Goal: Information Seeking & Learning: Find specific fact

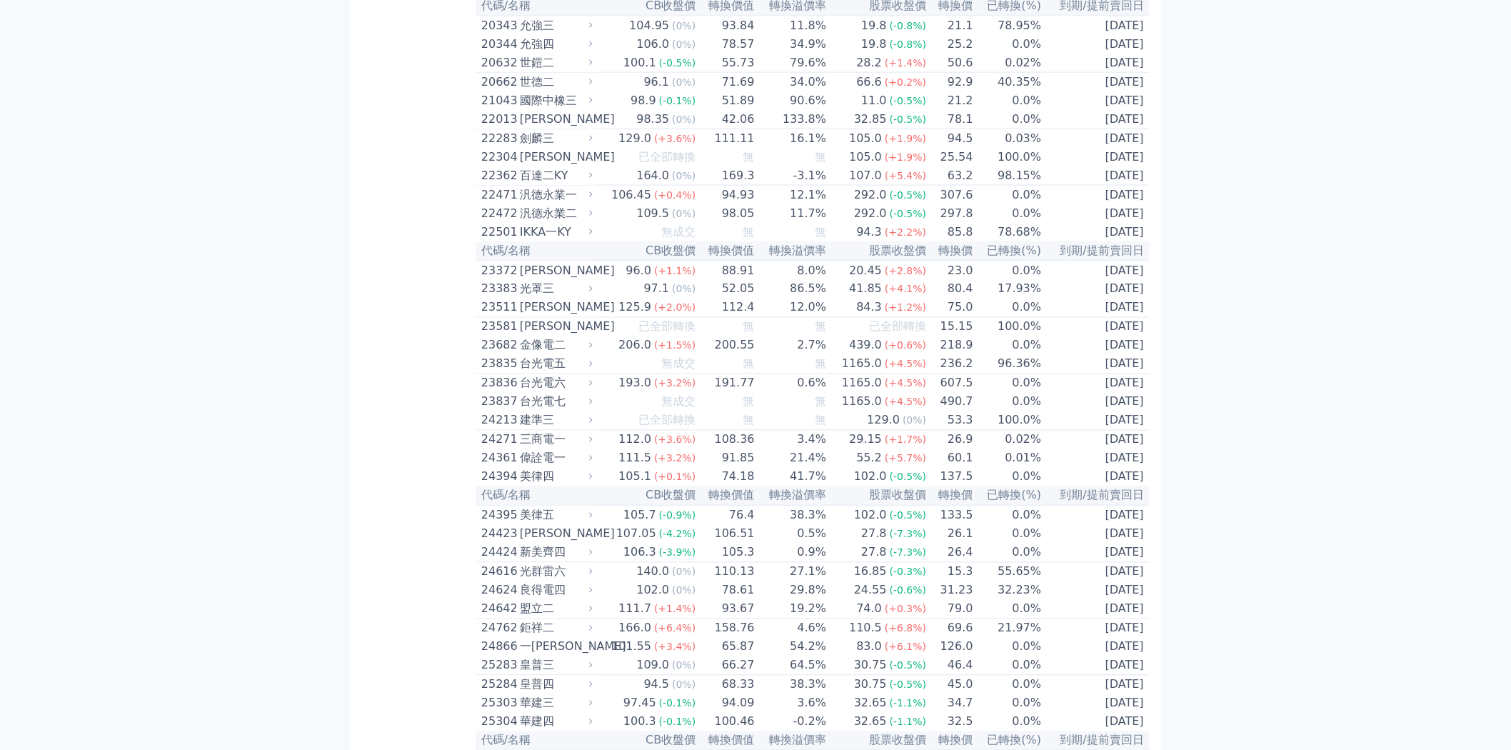
scroll to position [873, 0]
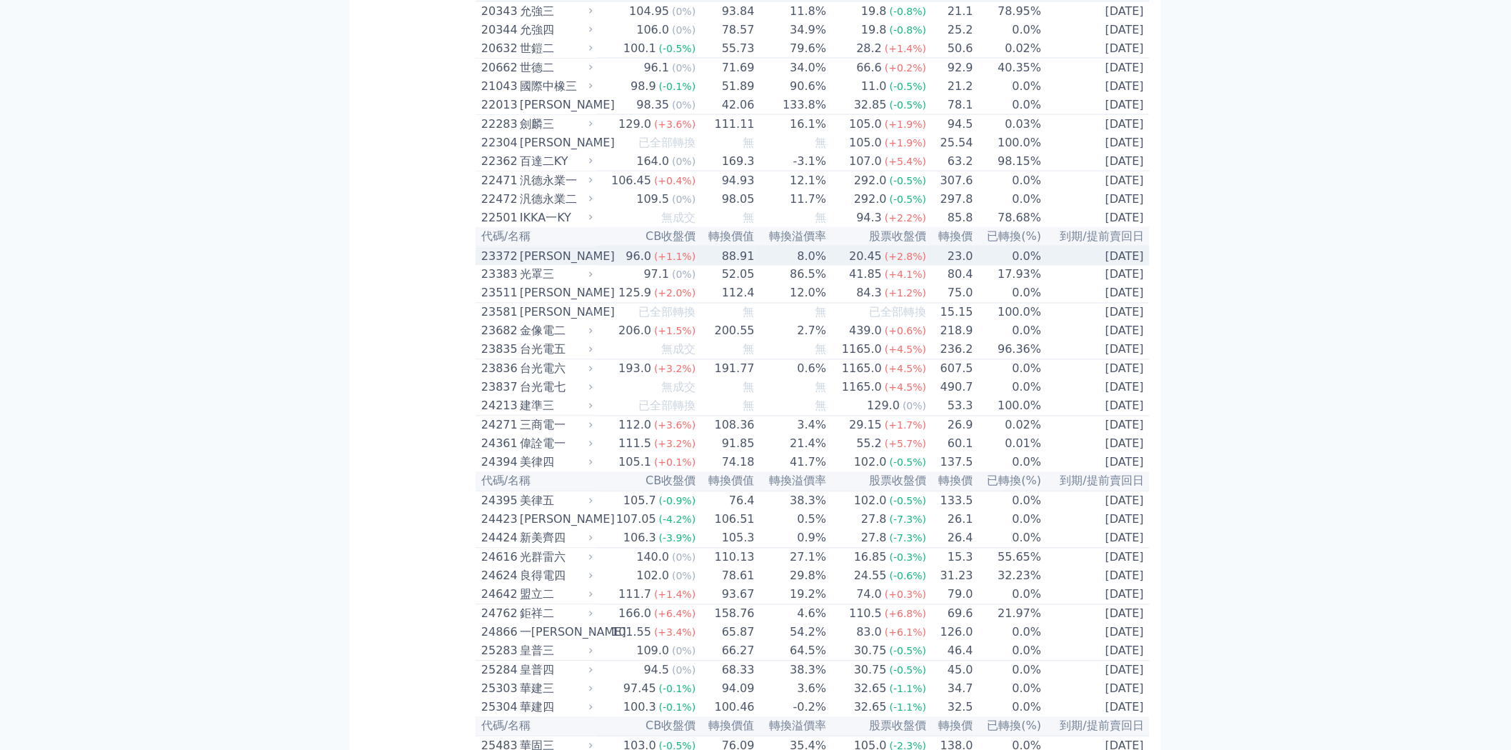
click at [611, 266] on td "96.0 (+1.1%)" at bounding box center [646, 255] width 100 height 19
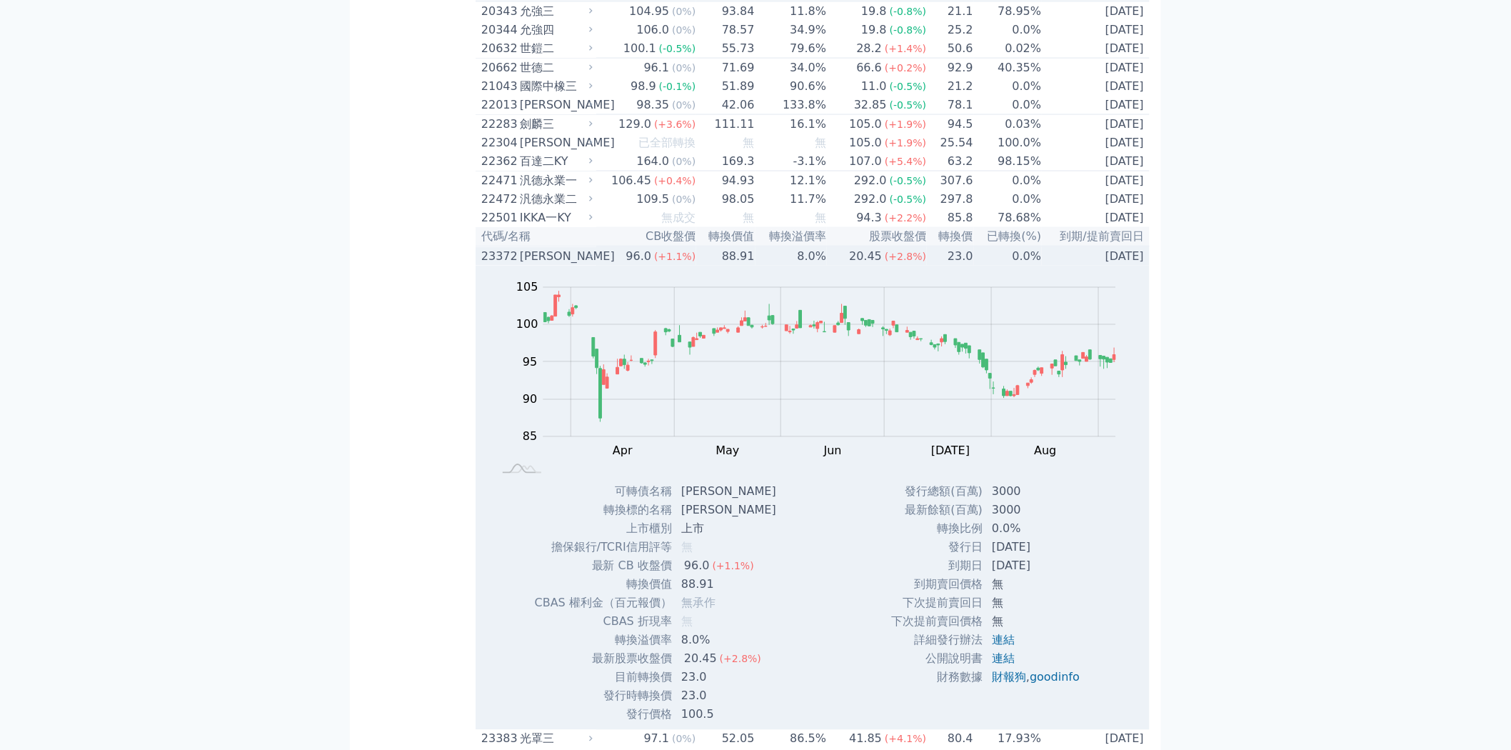
click at [611, 266] on td "96.0 (+1.1%)" at bounding box center [646, 255] width 100 height 19
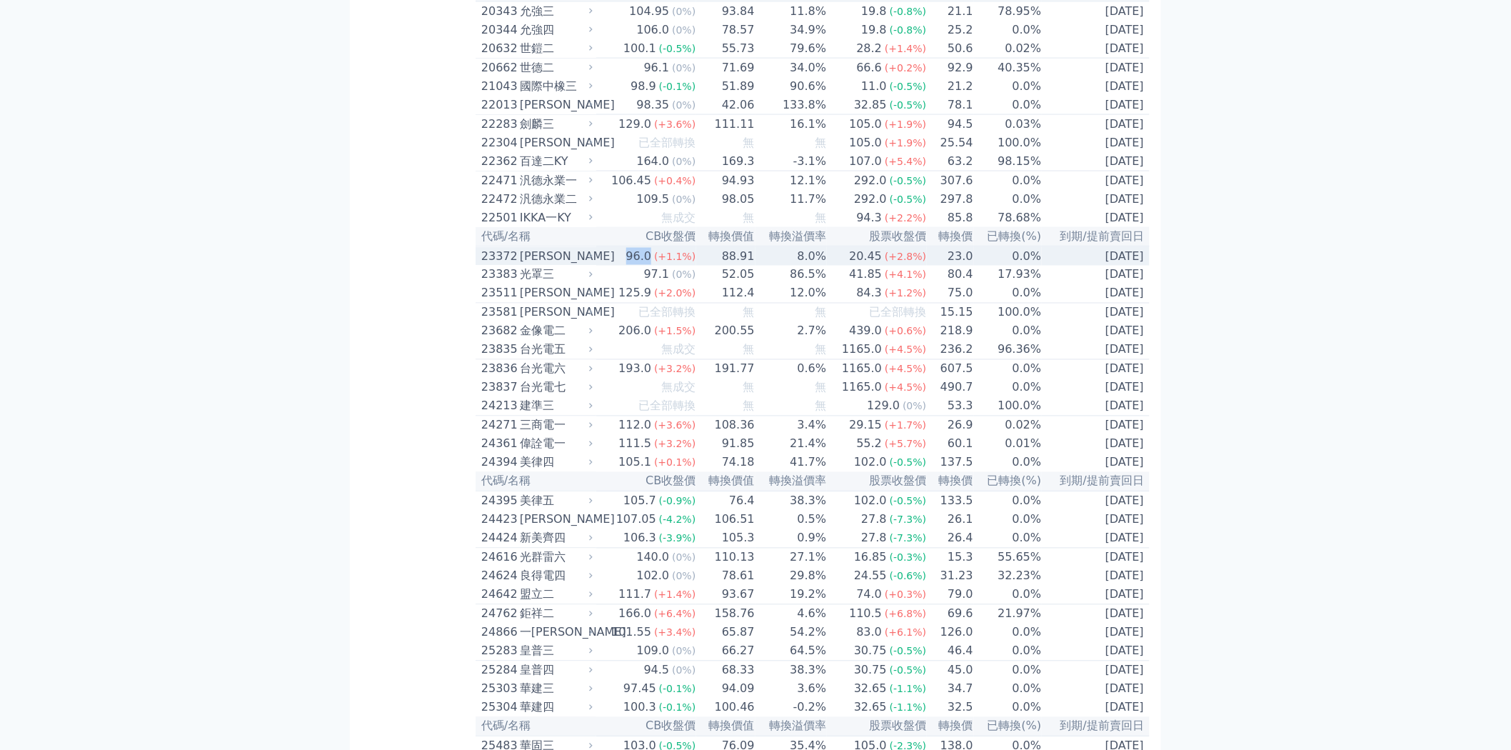
click at [611, 266] on td "96.0 (+1.1%)" at bounding box center [646, 255] width 100 height 19
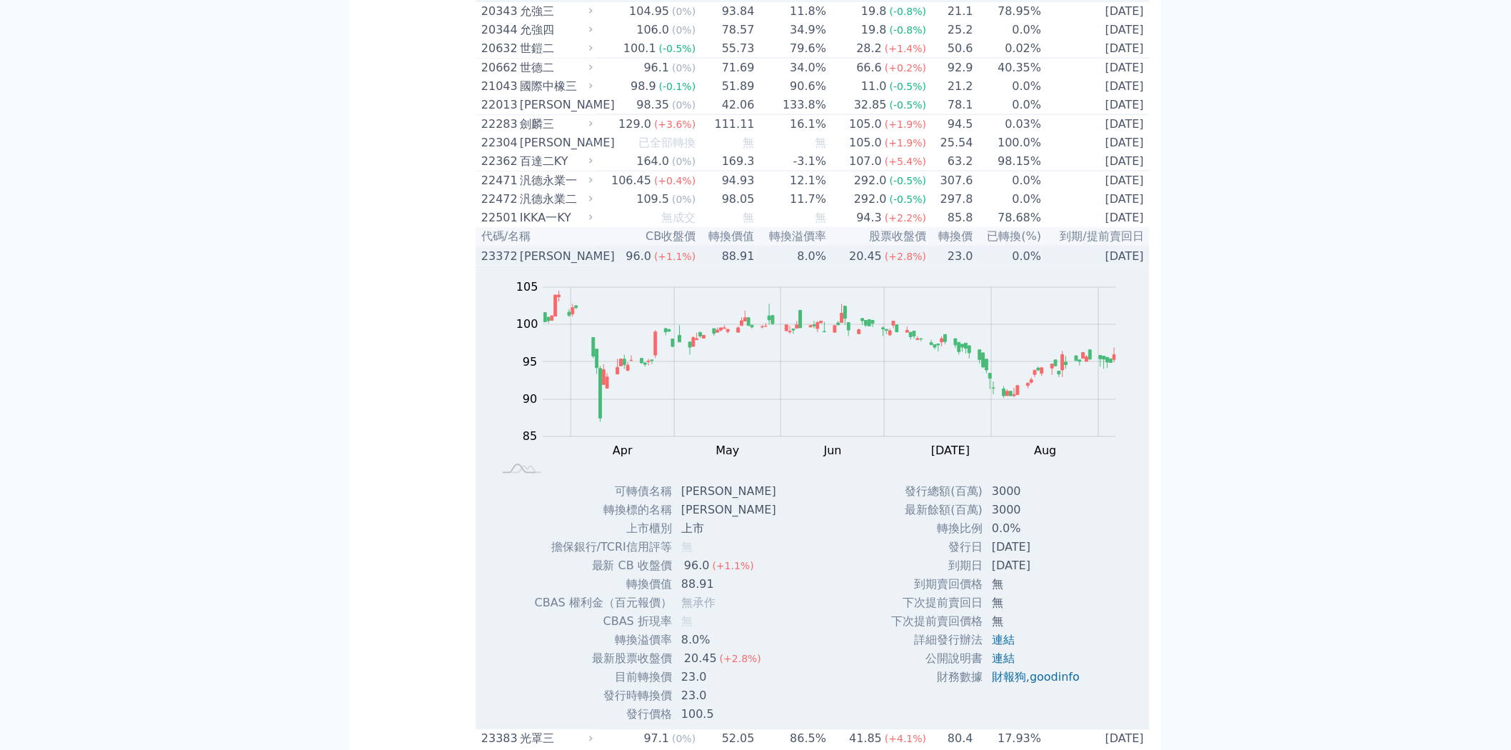
click at [611, 266] on td "96.0 (+1.1%)" at bounding box center [646, 255] width 100 height 19
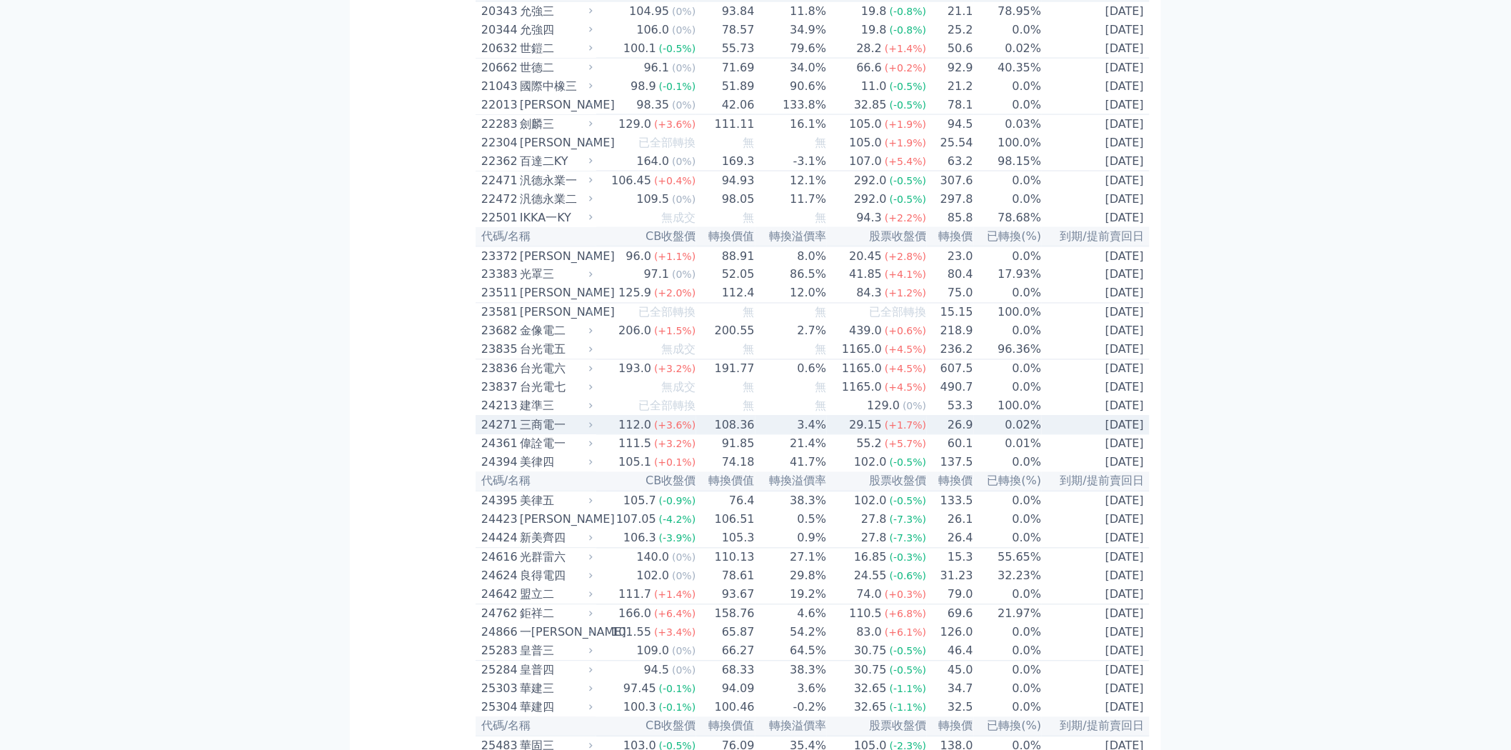
scroll to position [1031, 0]
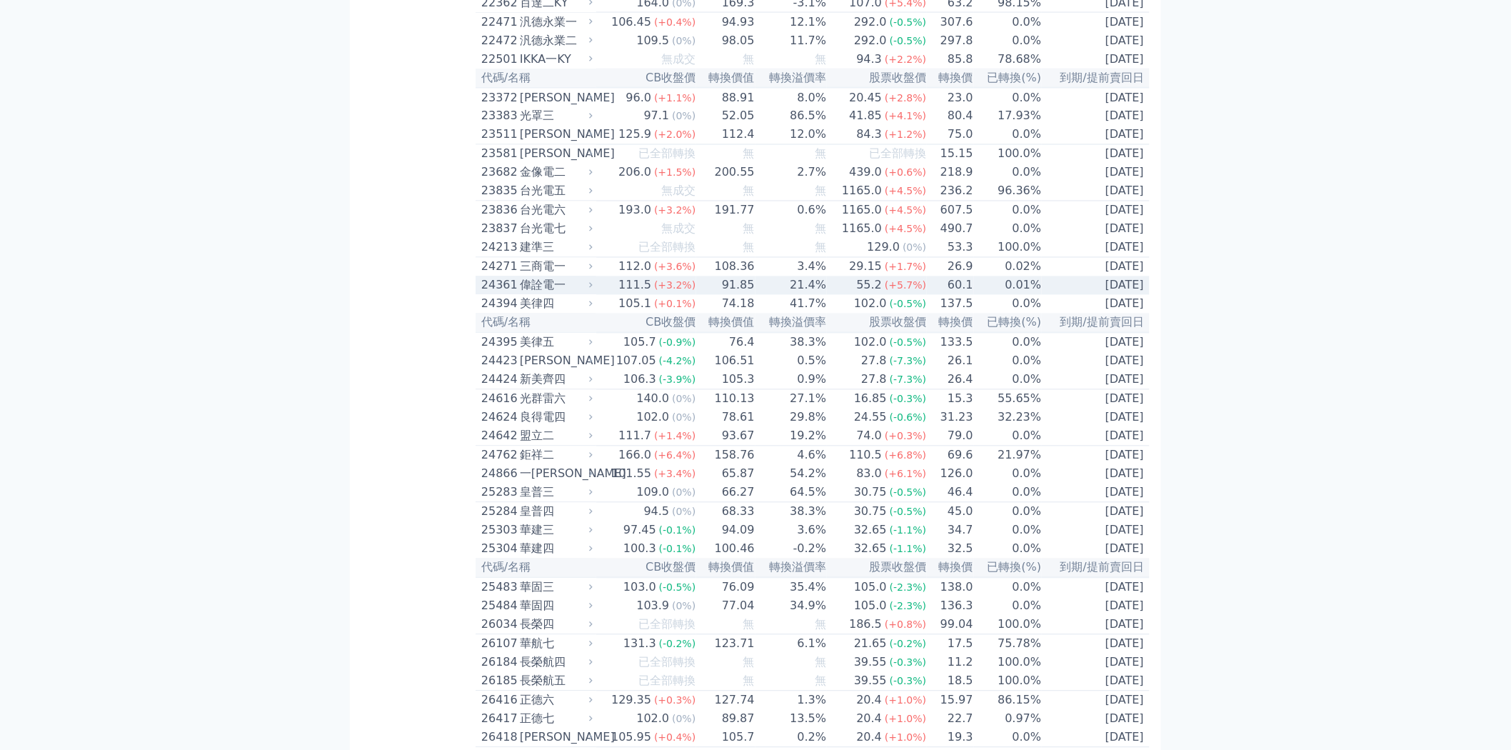
click at [880, 294] on div "55.2" at bounding box center [869, 285] width 31 height 17
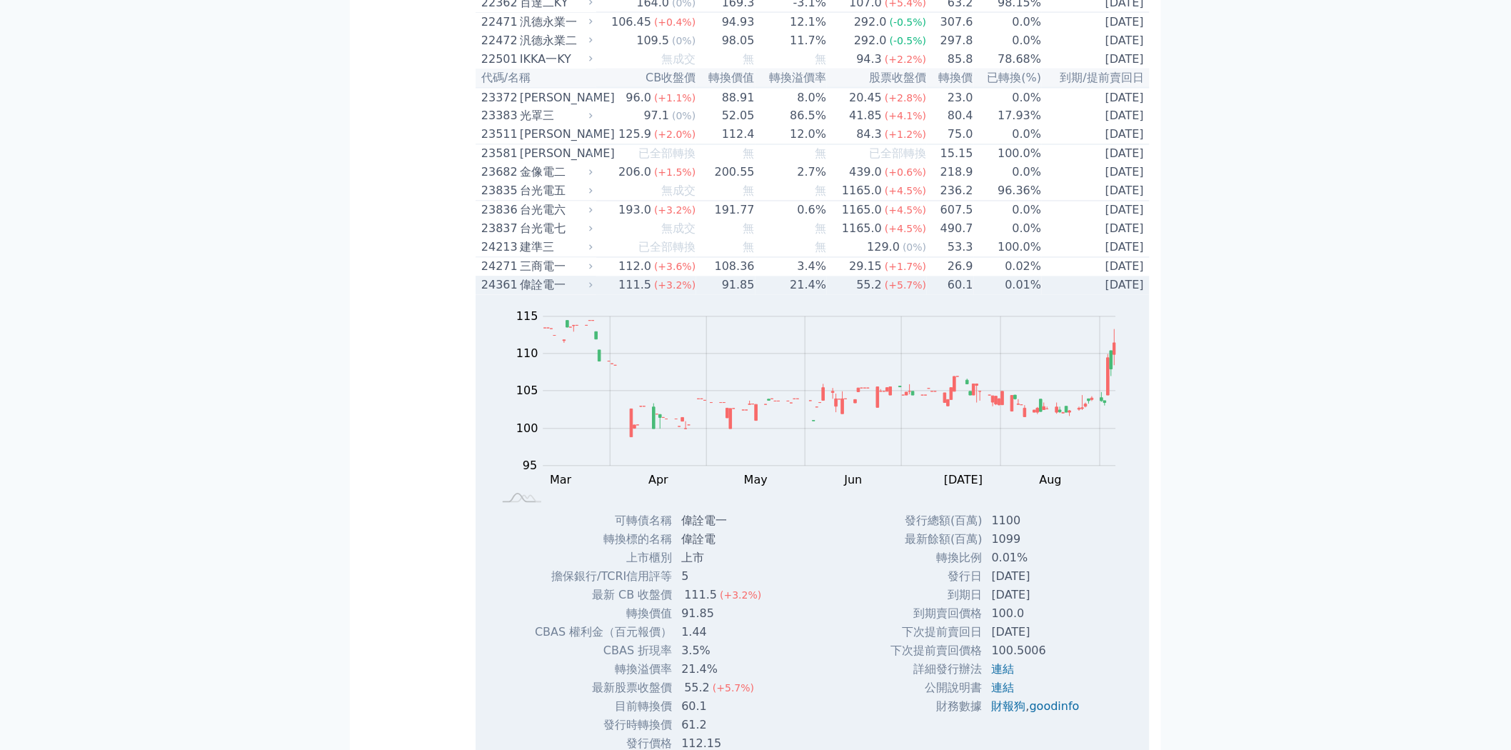
click at [880, 294] on div "55.2" at bounding box center [869, 285] width 31 height 17
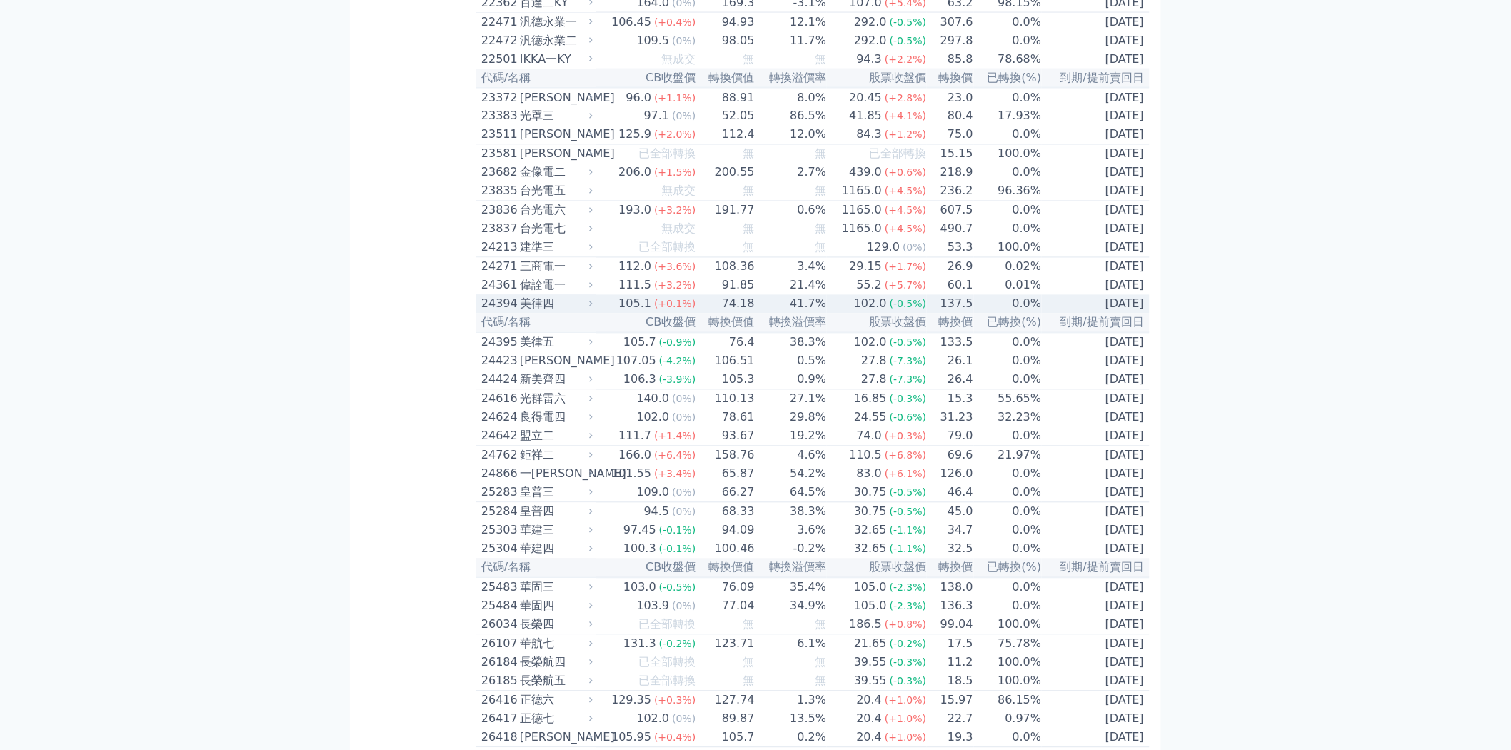
click at [879, 313] on div "102.0" at bounding box center [870, 304] width 39 height 17
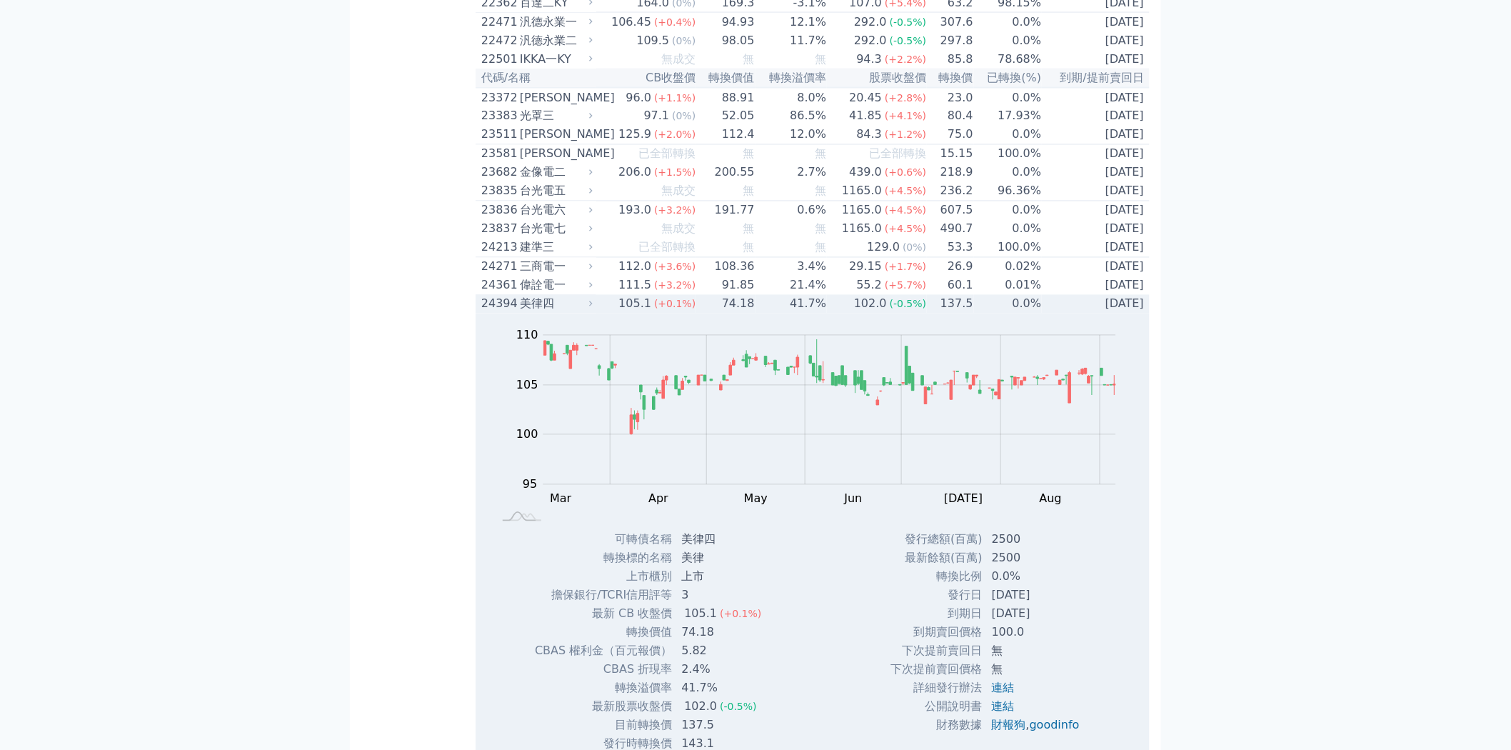
click at [876, 313] on div "102.0" at bounding box center [870, 304] width 39 height 17
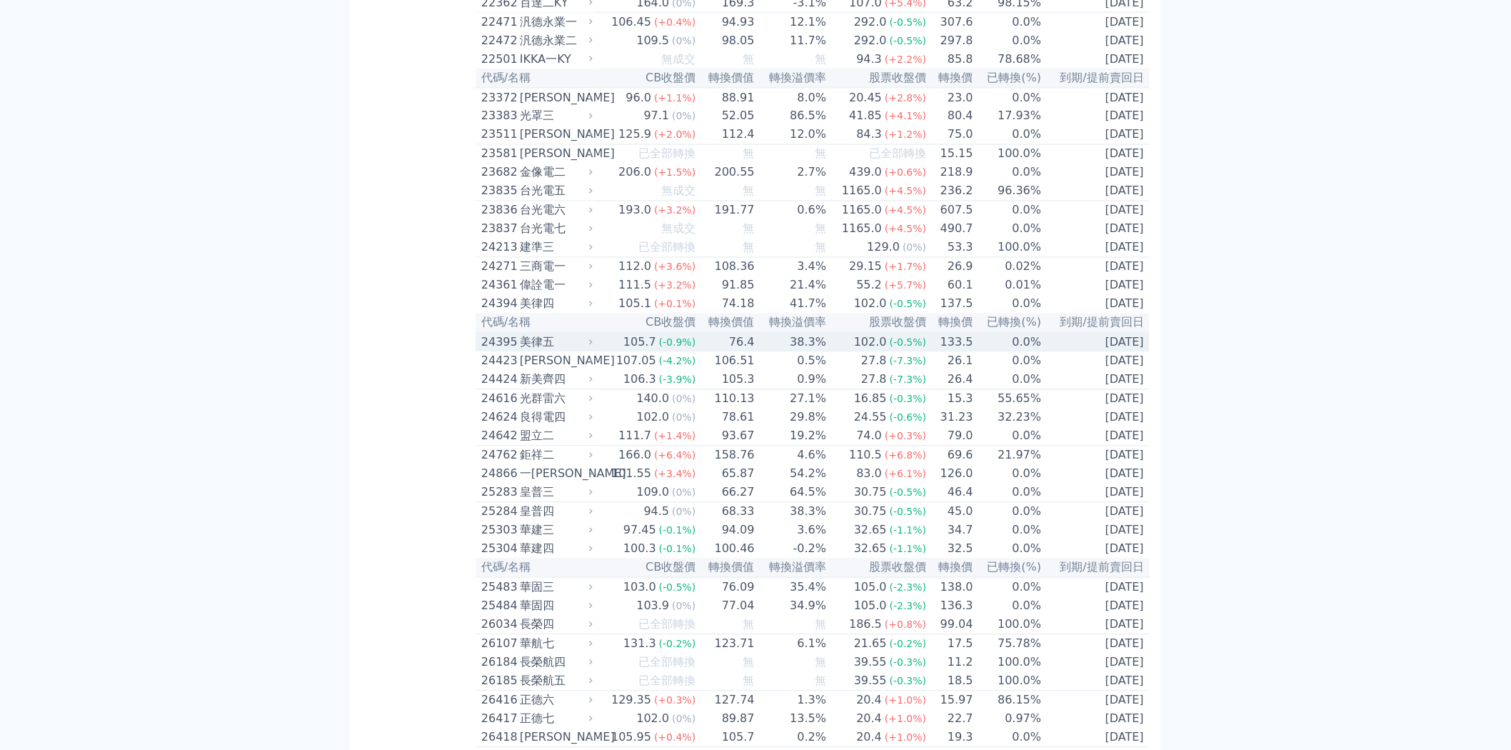
click at [874, 352] on td "102.0 (-0.5%)" at bounding box center [877, 342] width 100 height 19
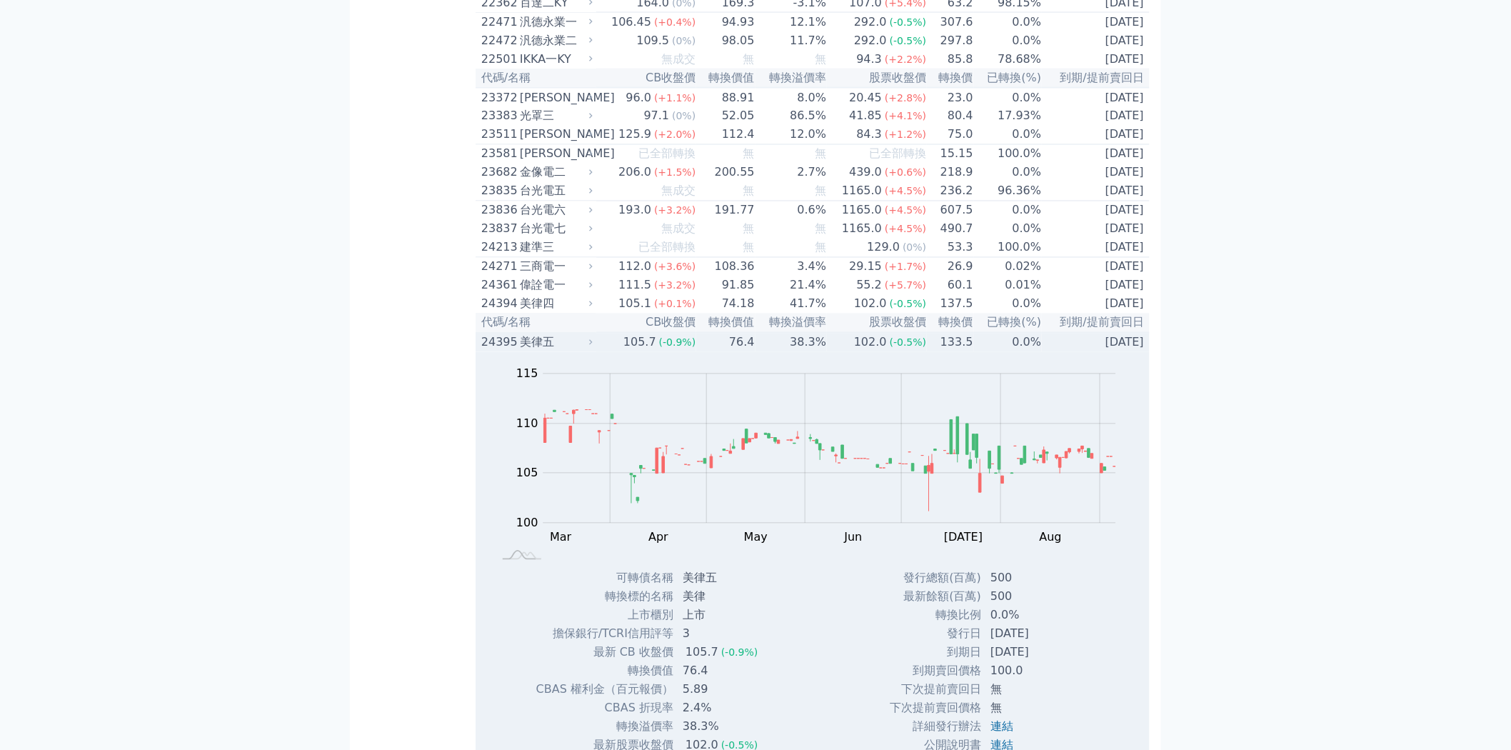
click at [874, 352] on td "102.0 (-0.5%)" at bounding box center [877, 342] width 100 height 19
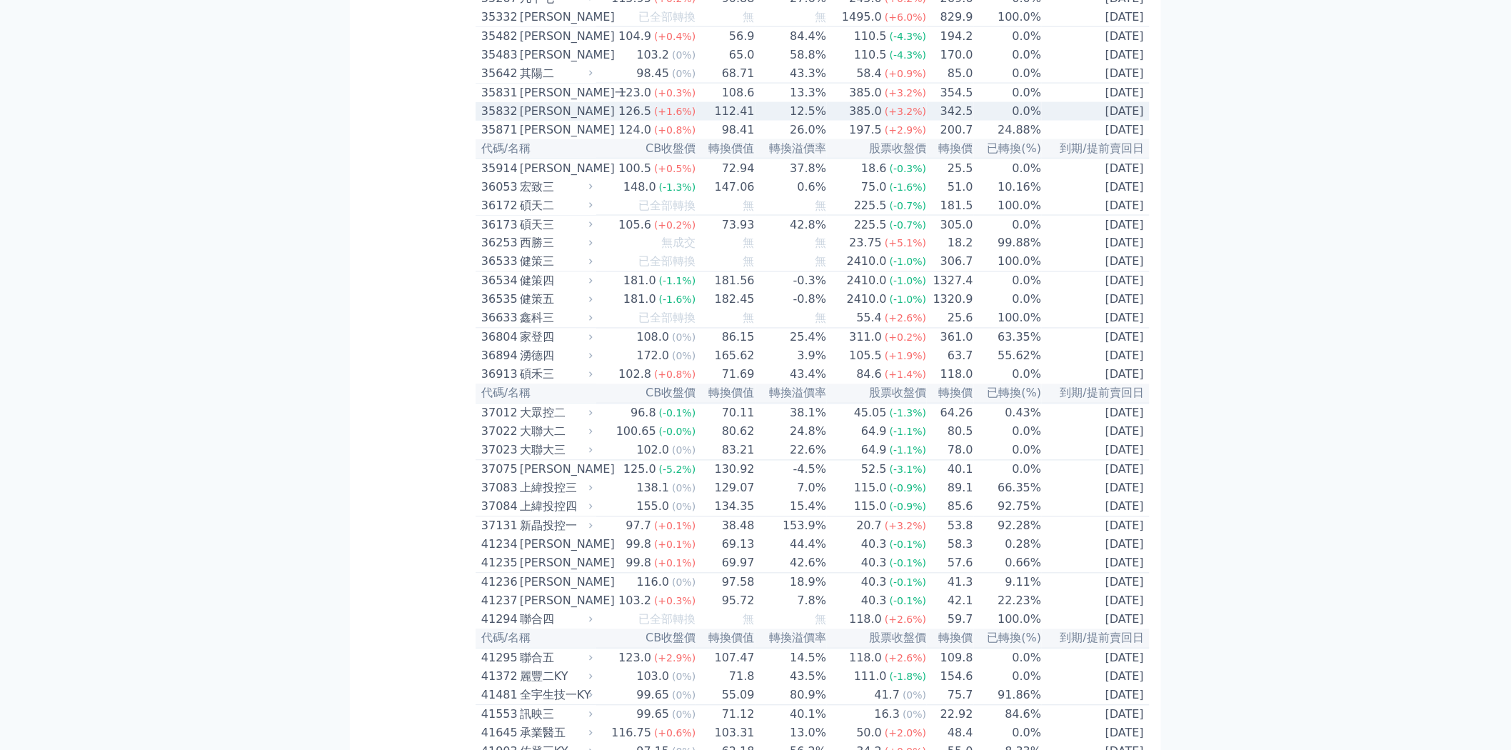
scroll to position [3253, 0]
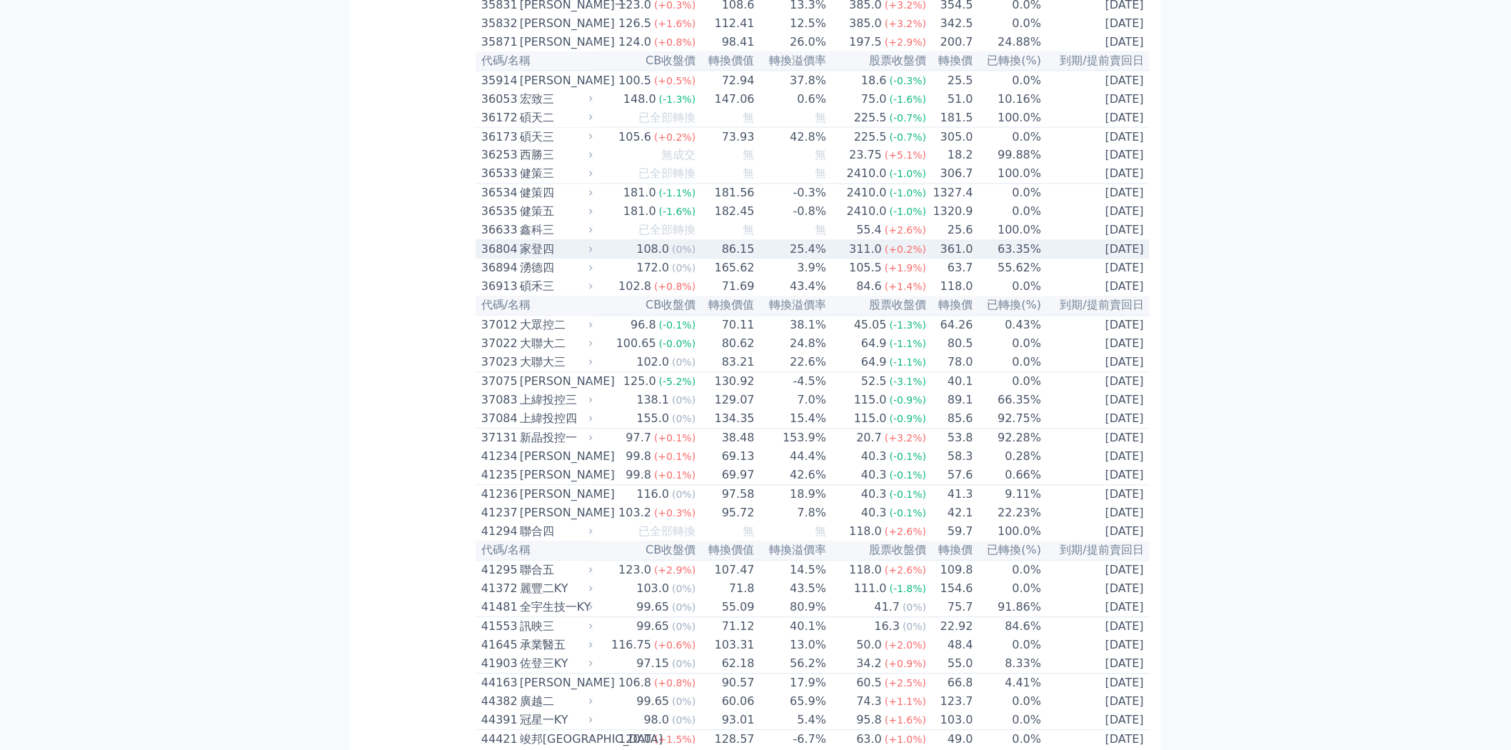
click at [661, 259] on div "108.0" at bounding box center [653, 249] width 39 height 17
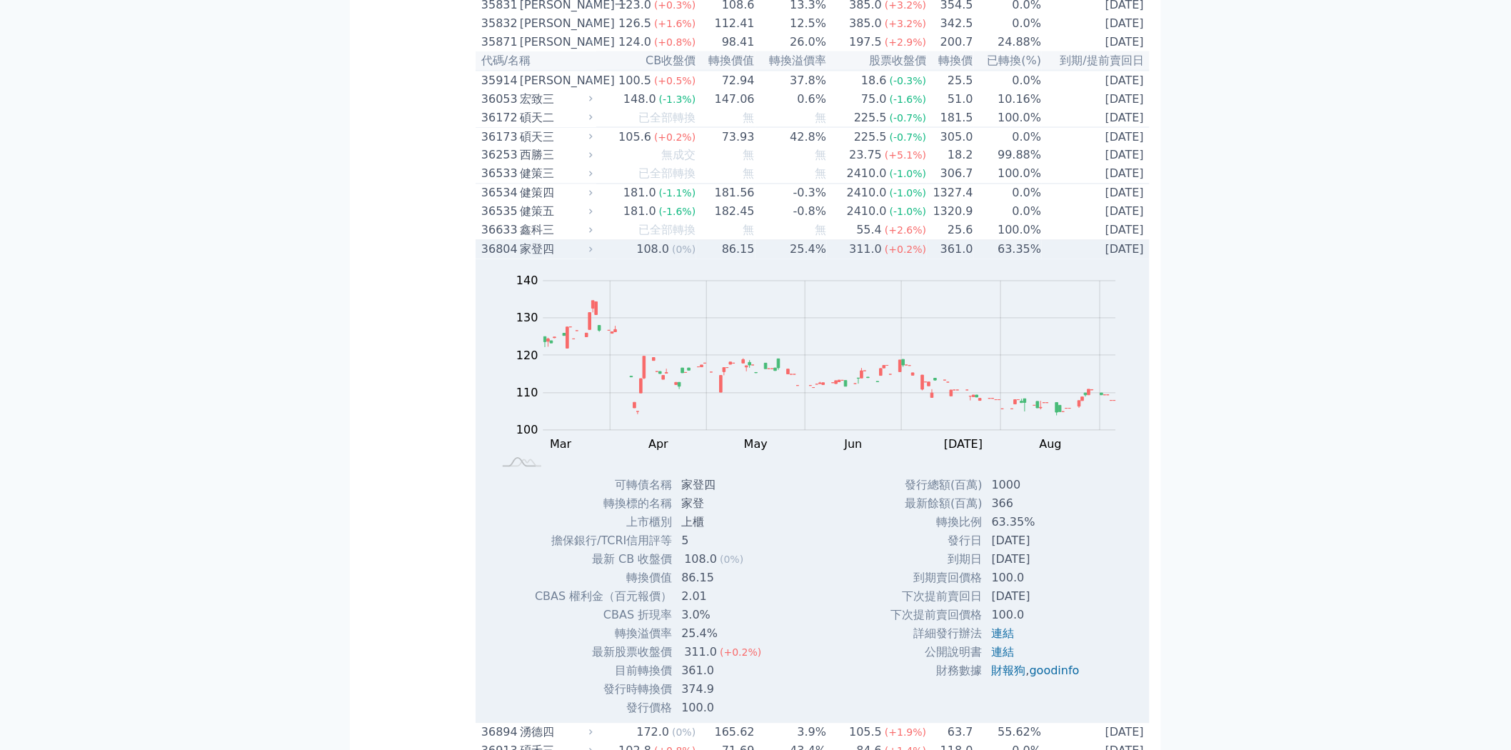
scroll to position [3412, 0]
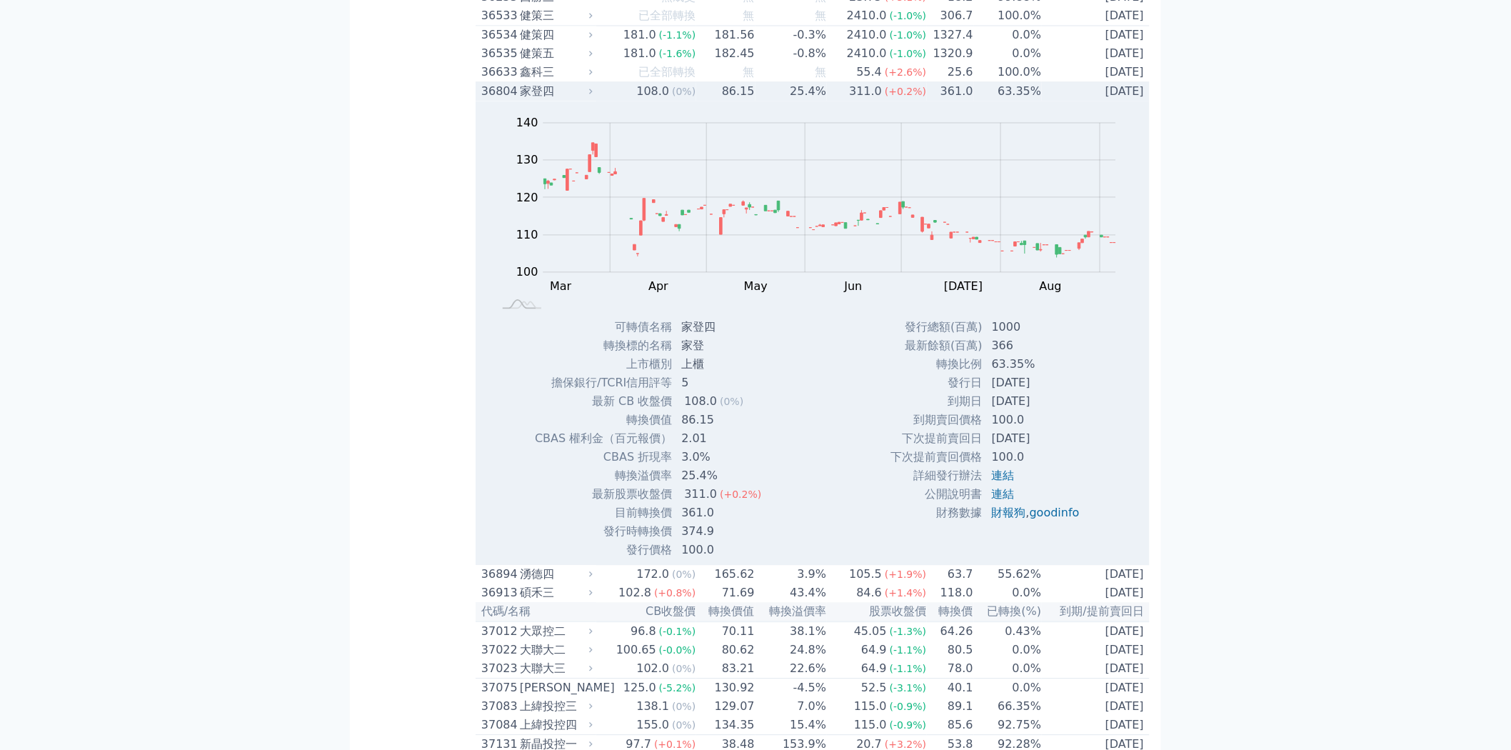
click at [897, 100] on div "(+0.2%)" at bounding box center [905, 91] width 41 height 17
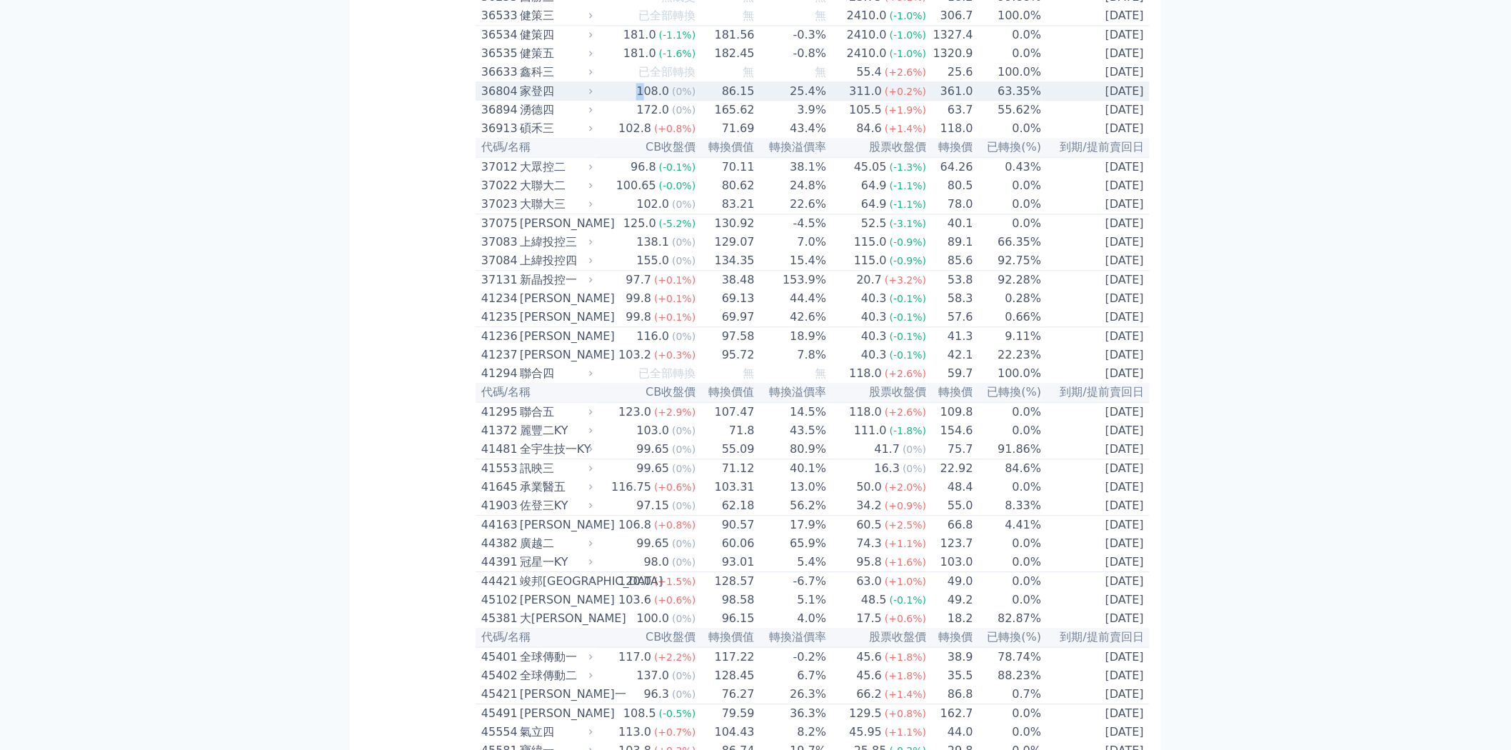
click at [643, 100] on div "108.0" at bounding box center [653, 91] width 39 height 17
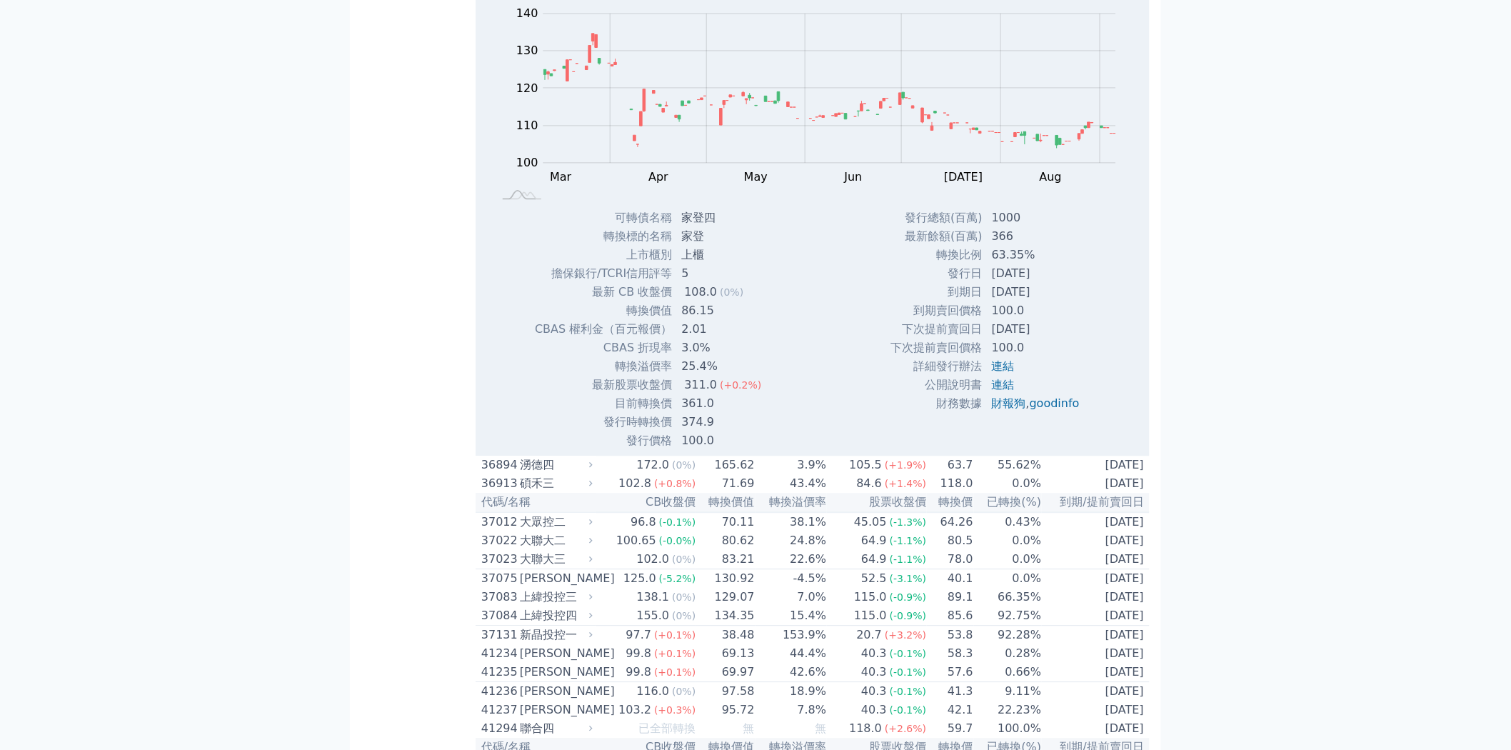
scroll to position [3571, 0]
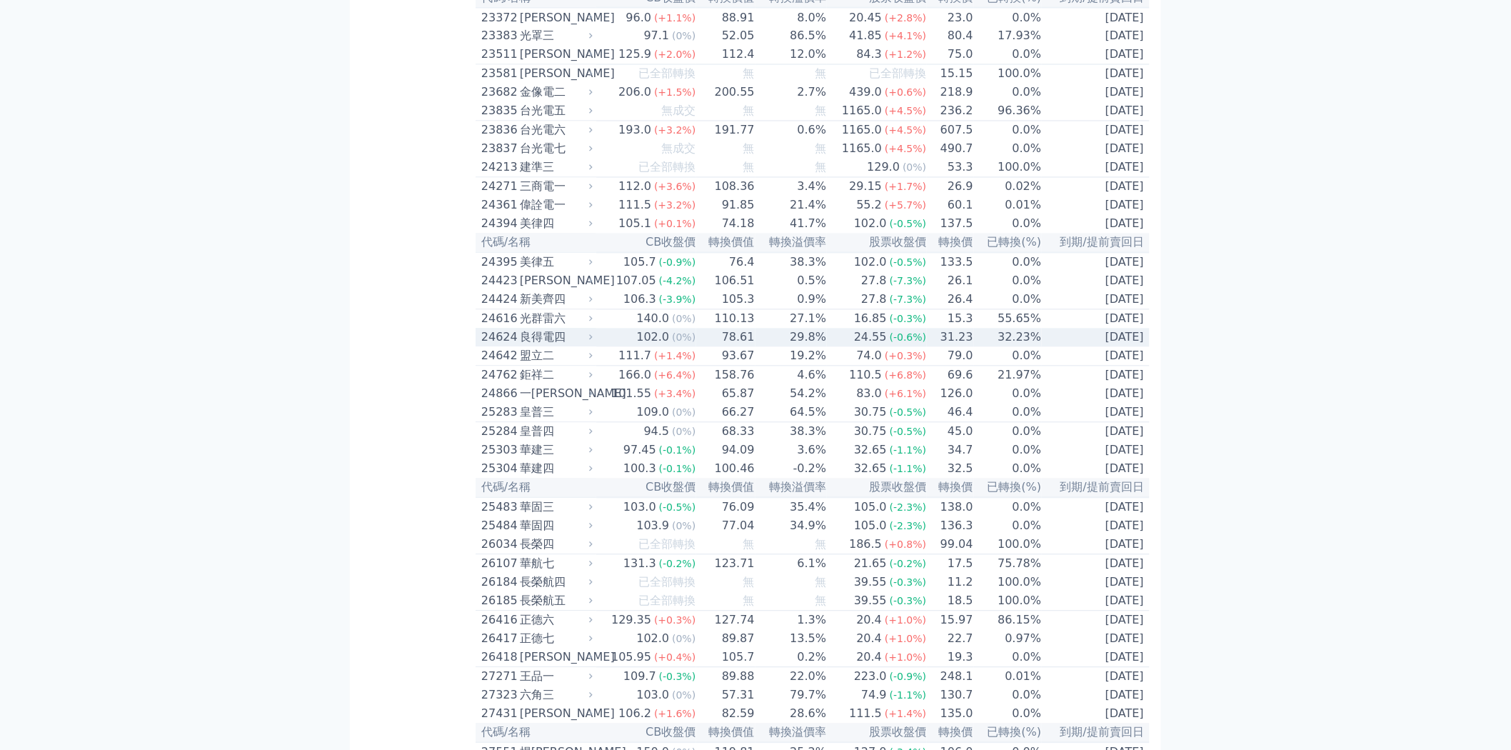
scroll to position [1111, 0]
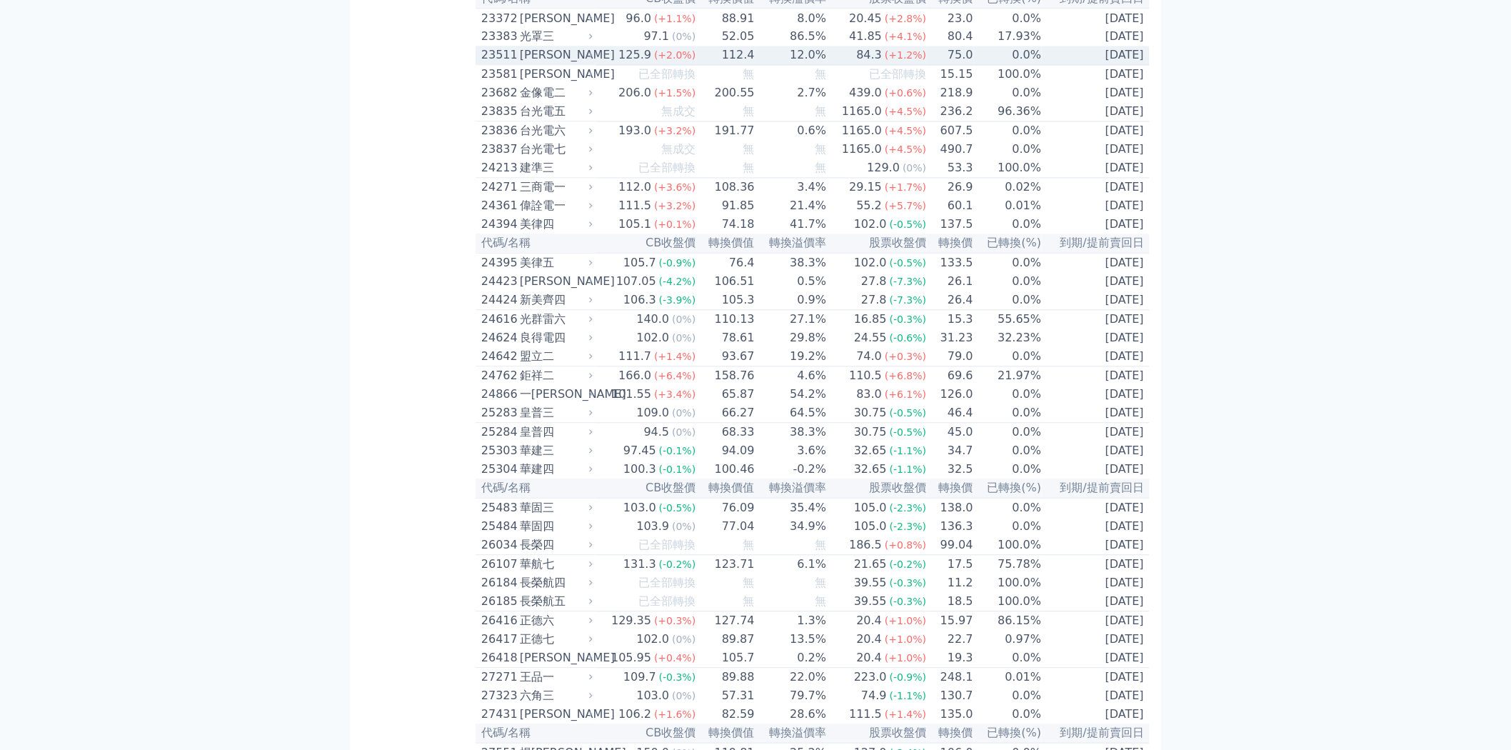
click at [686, 61] on span "(+2.0%)" at bounding box center [674, 55] width 41 height 11
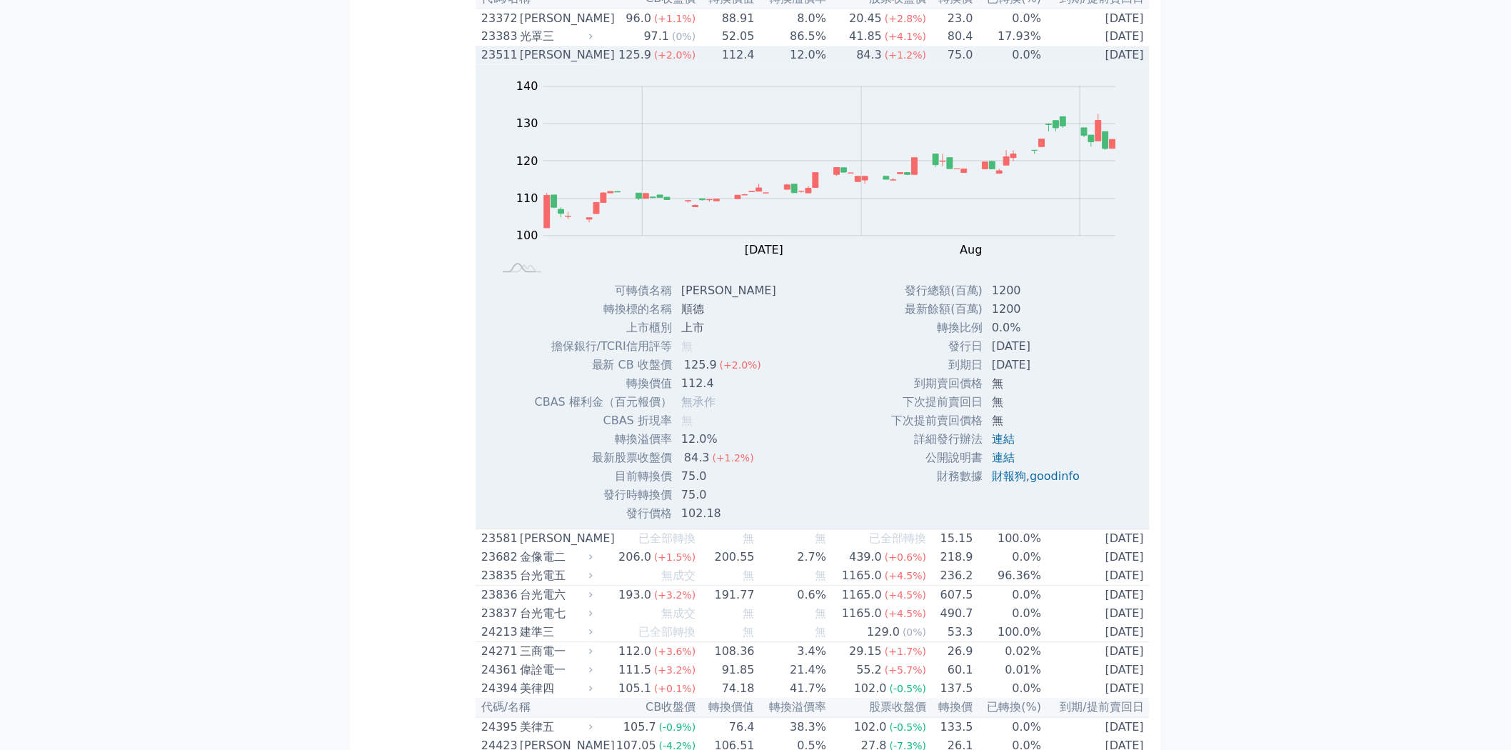
drag, startPoint x: 929, startPoint y: 403, endPoint x: 1296, endPoint y: 322, distance: 376.6
click at [1050, 436] on tbody "發行總額(百萬) 1200 最新餘額(百萬) 1200 轉換比例 0.0% 發行日 [DATE] 到期日 [DATE] 到期賣回價格 無 無 無" at bounding box center [991, 384] width 201 height 204
copy tbody "轉換比例 0.0% 發行日 [DATE] 到期日 [DATE]"
drag, startPoint x: 608, startPoint y: 546, endPoint x: 707, endPoint y: 551, distance: 99.4
click at [707, 486] on tr "目前轉換價 75.0" at bounding box center [661, 477] width 254 height 19
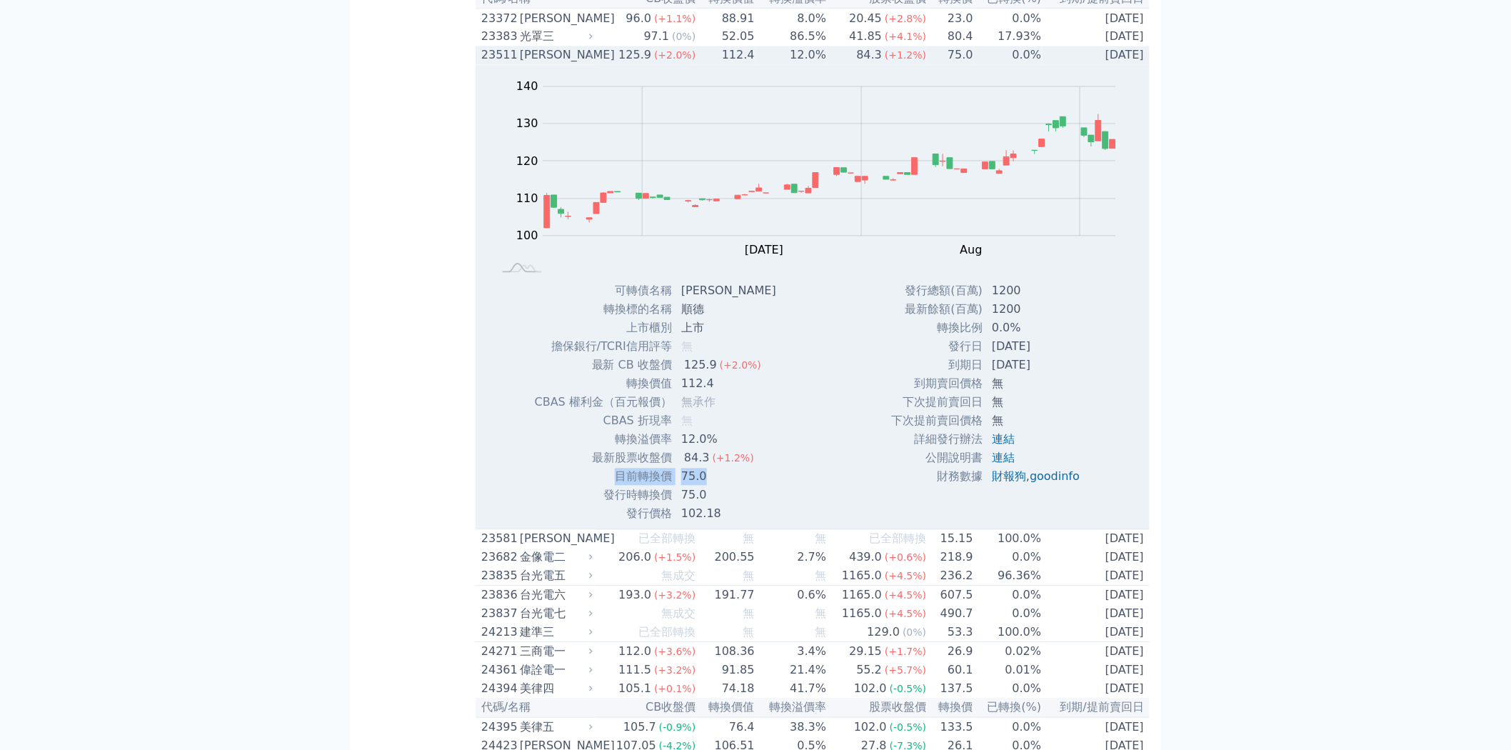
copy tr "目前轉換價 75.0"
